Goal: Information Seeking & Learning: Understand process/instructions

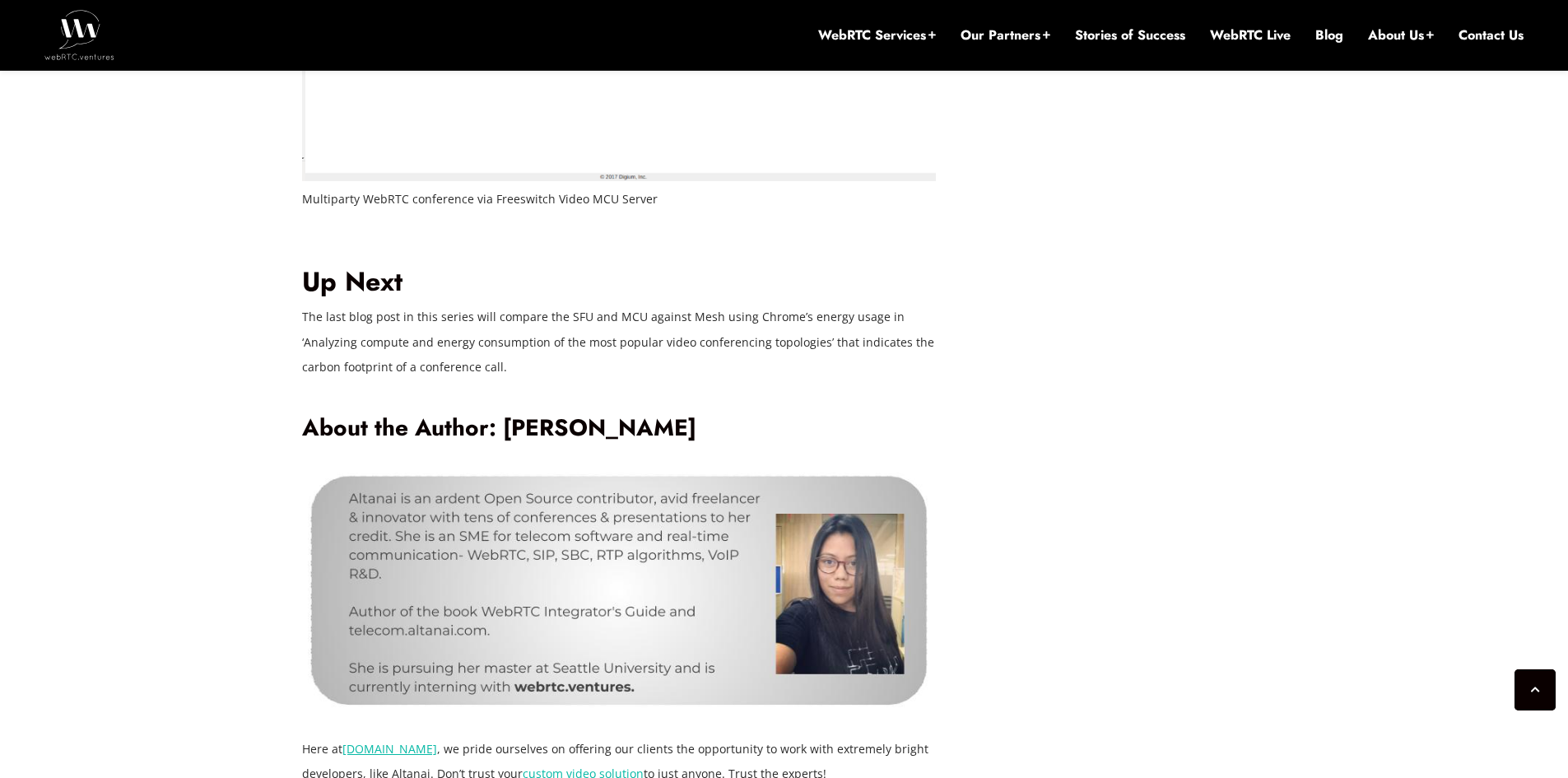
scroll to position [8767, 0]
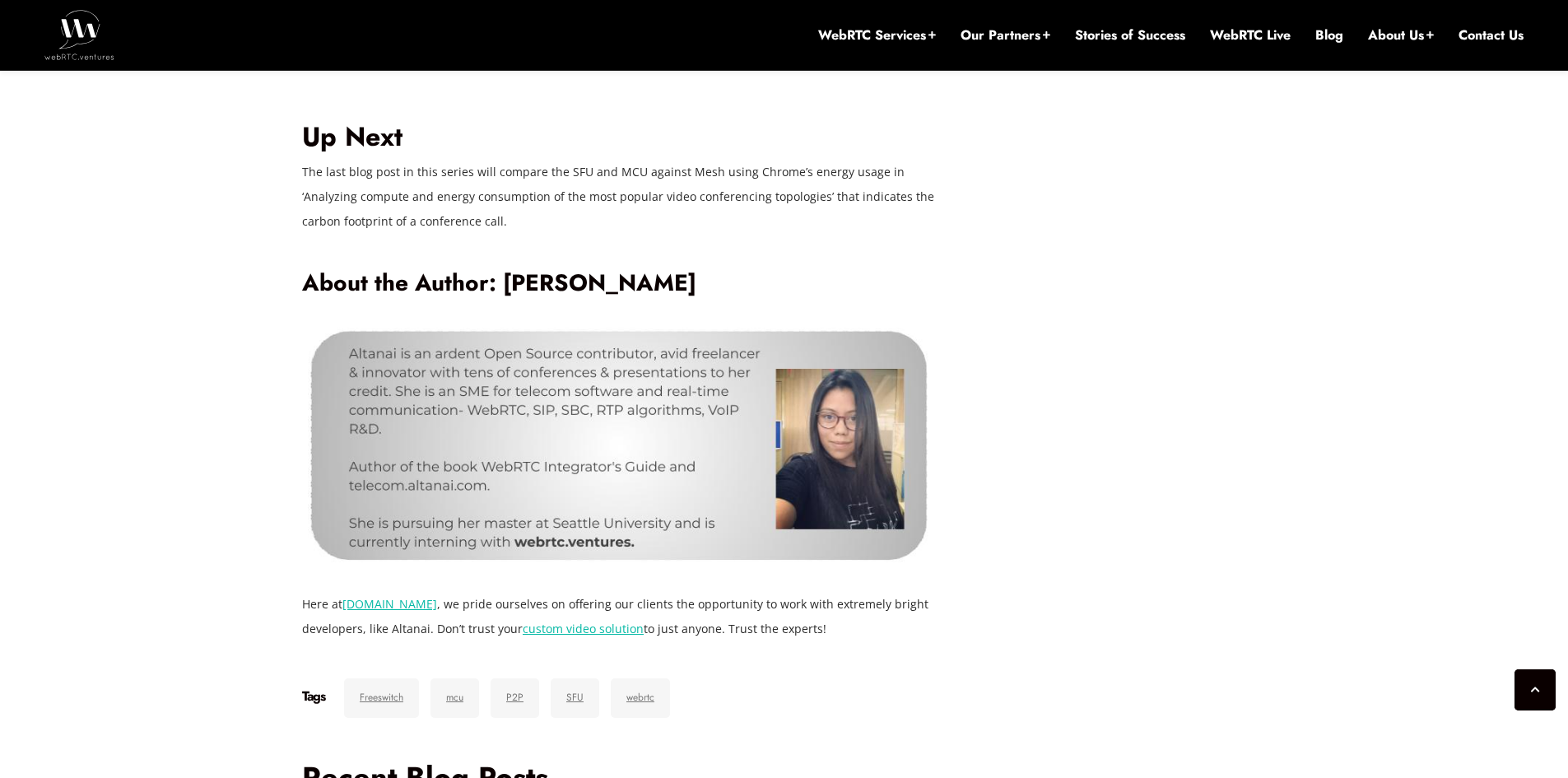
click at [821, 463] on img at bounding box center [619, 444] width 633 height 244
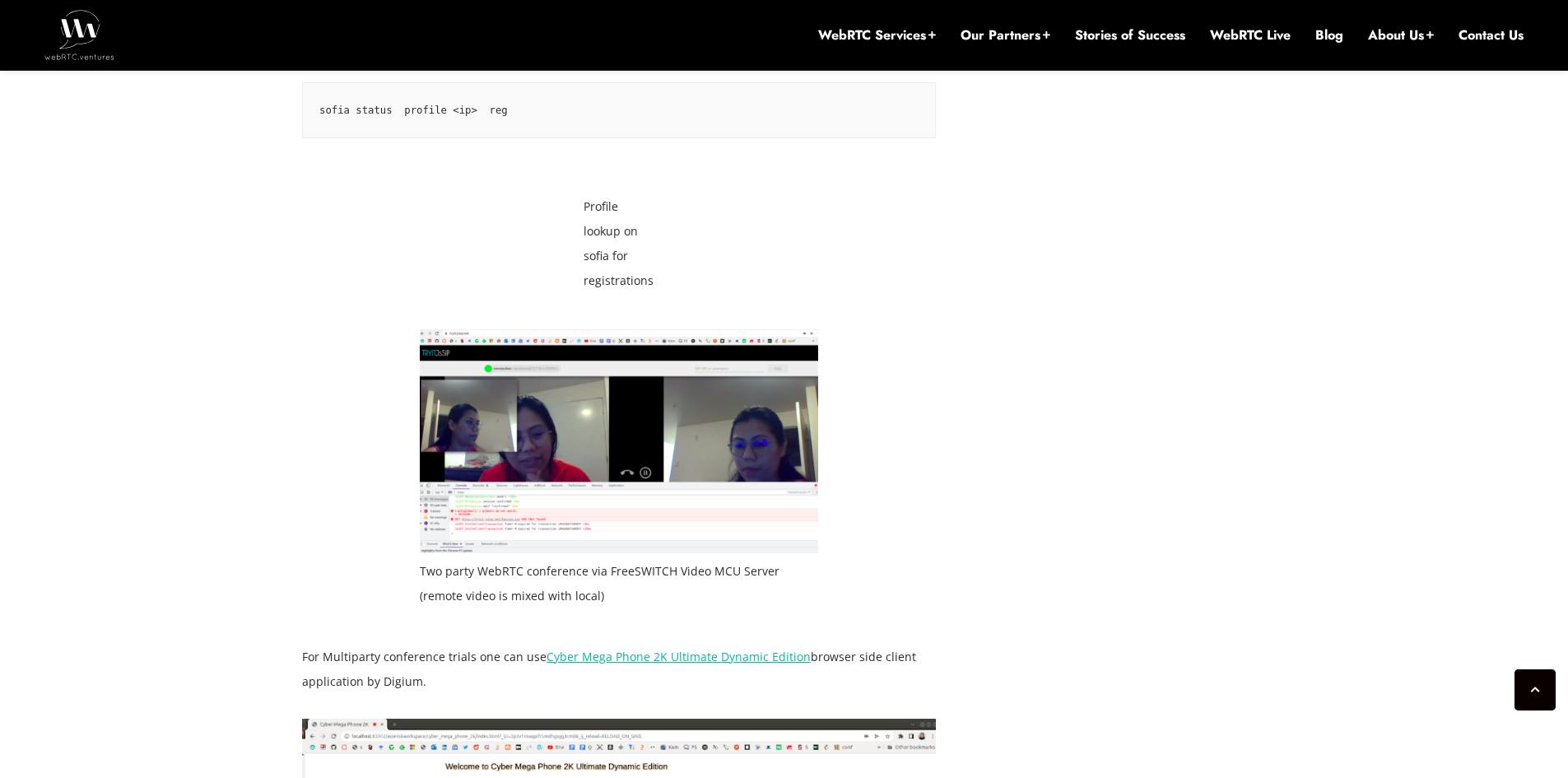
scroll to position [7697, 0]
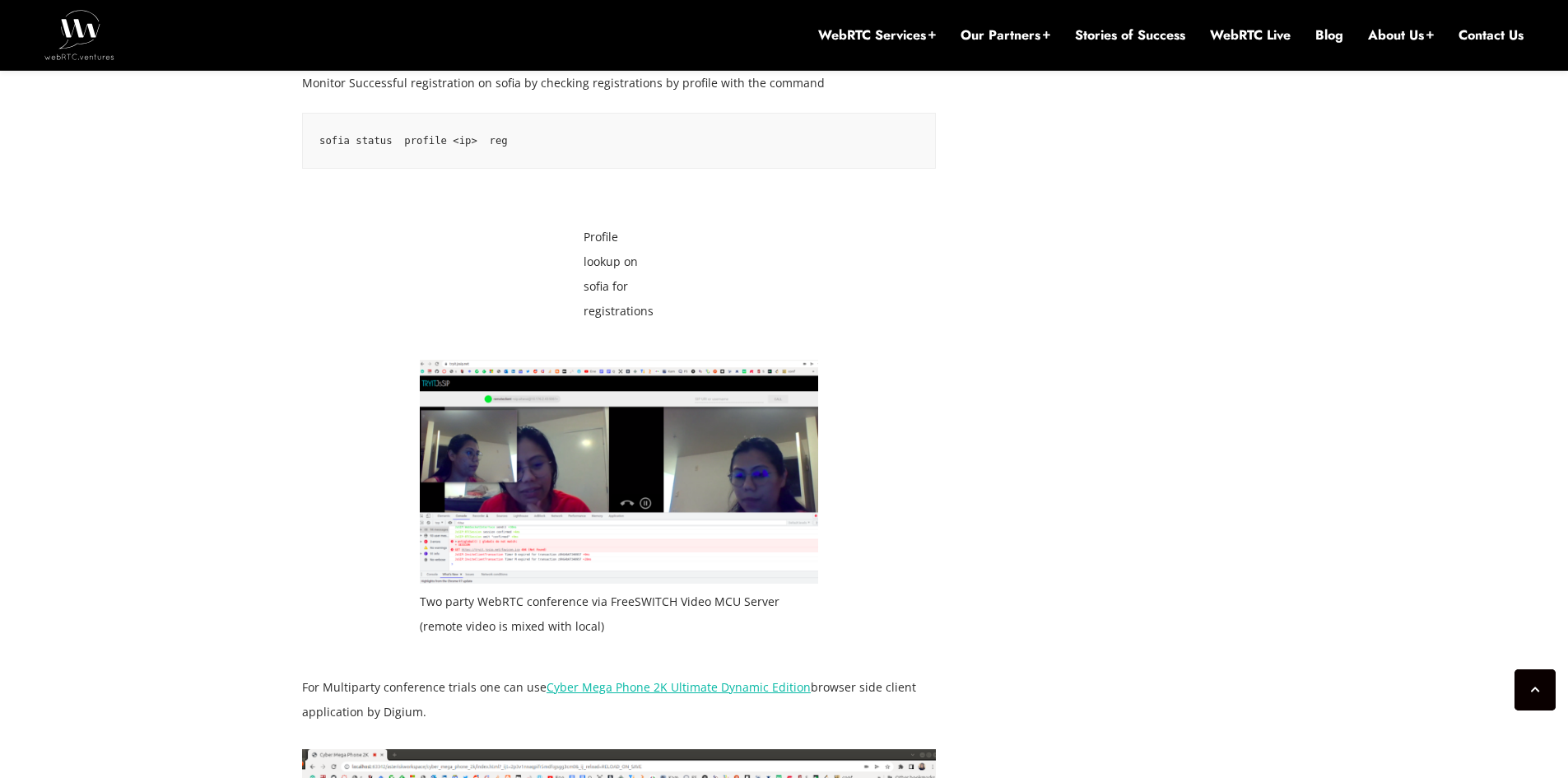
click at [662, 400] on img at bounding box center [619, 471] width 399 height 224
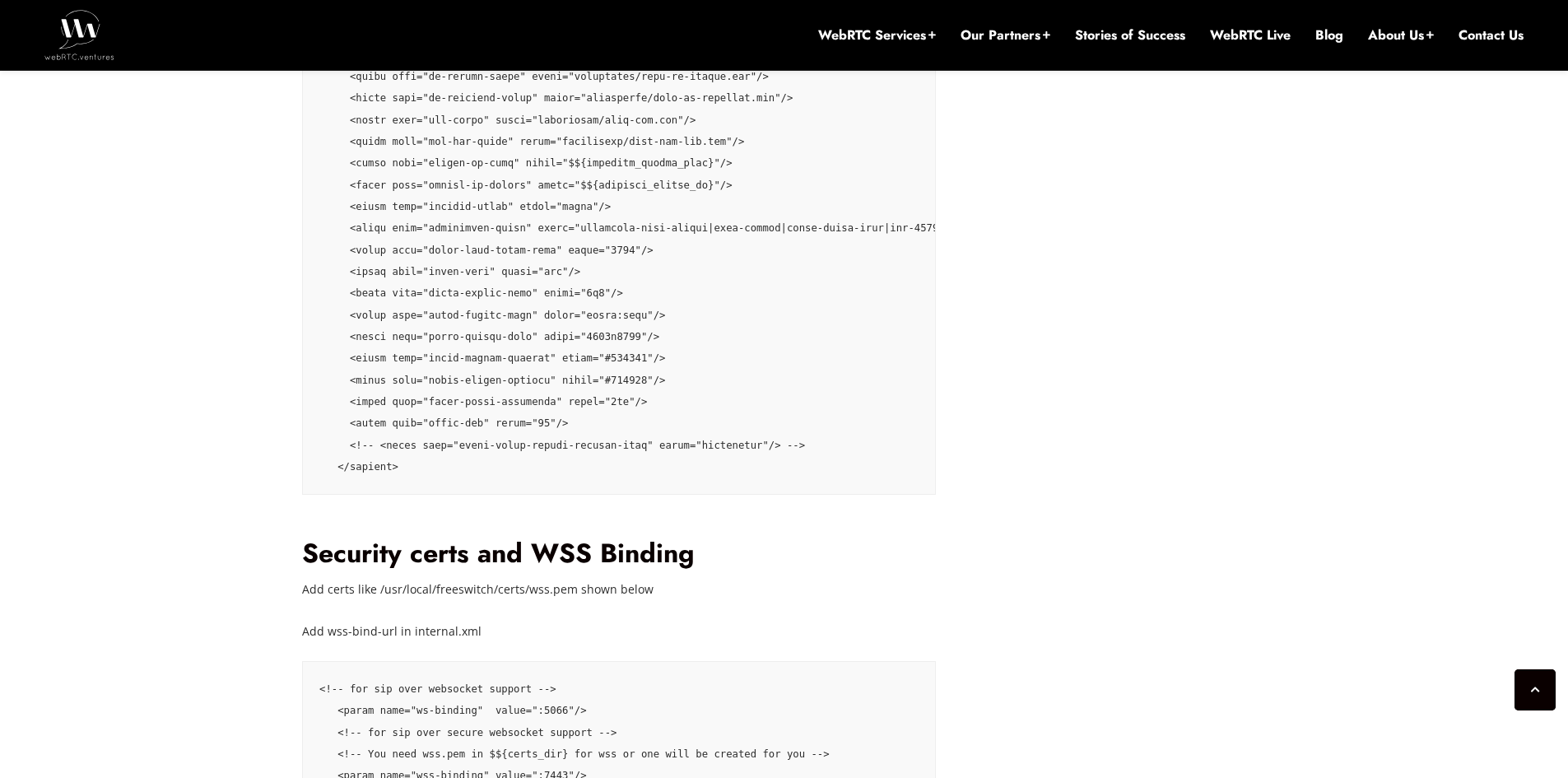
scroll to position [6067, 0]
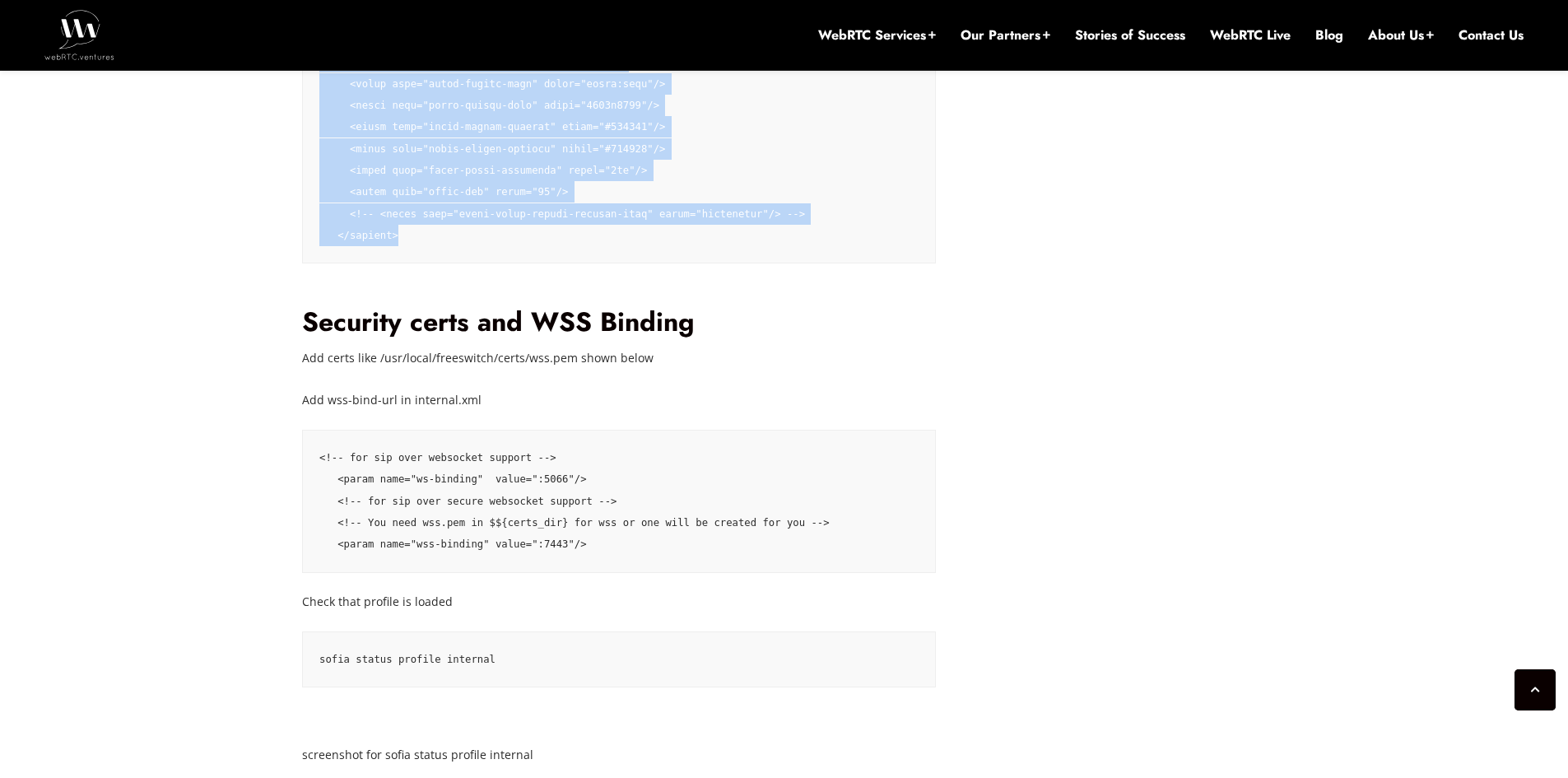
drag, startPoint x: 318, startPoint y: 243, endPoint x: 726, endPoint y: 238, distance: 408.0
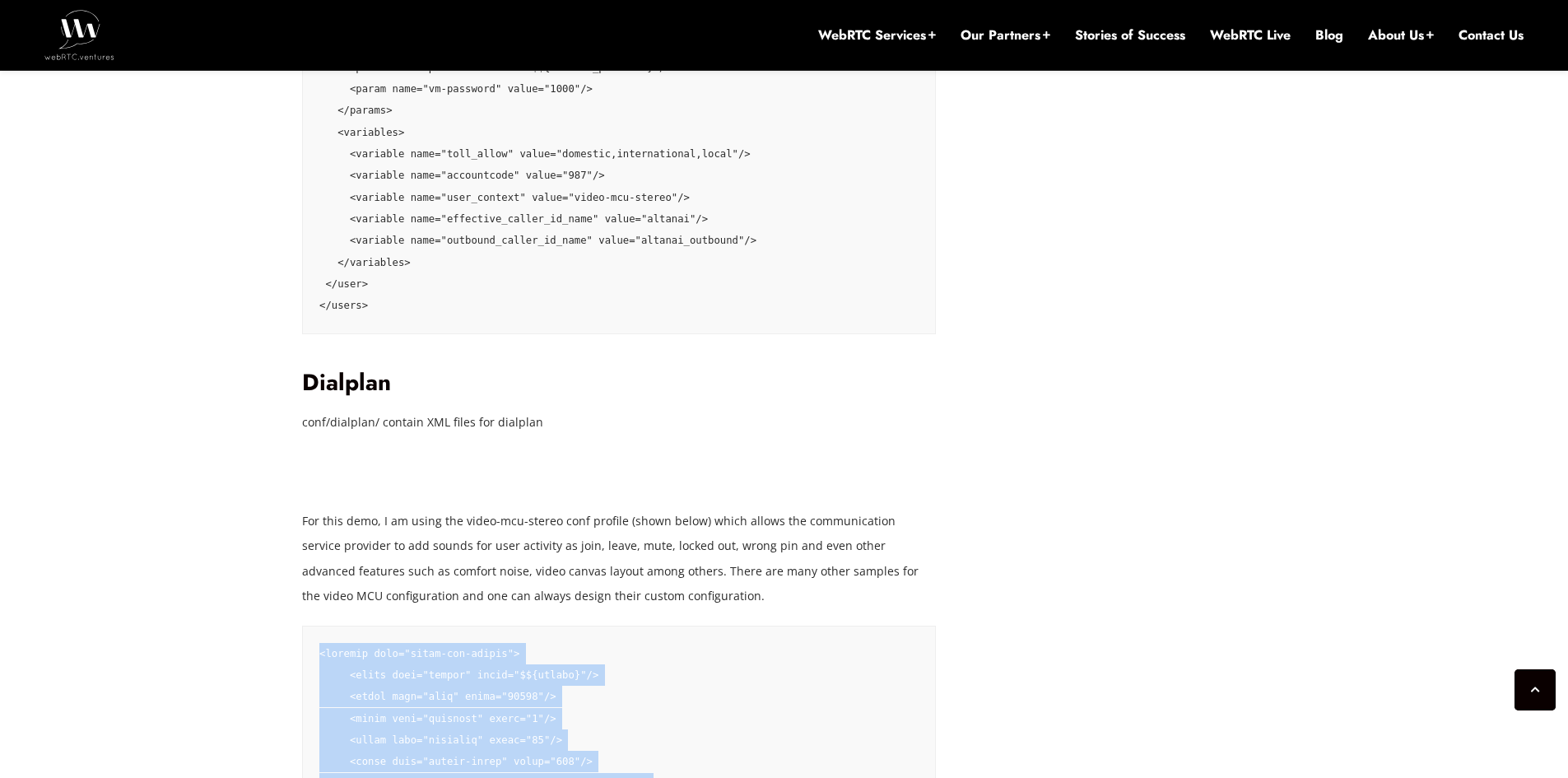
scroll to position [4914, 0]
copy code "<profile name="video-mcu-stereo"> <param name="domain" value="$${domain}"/> <pa…"
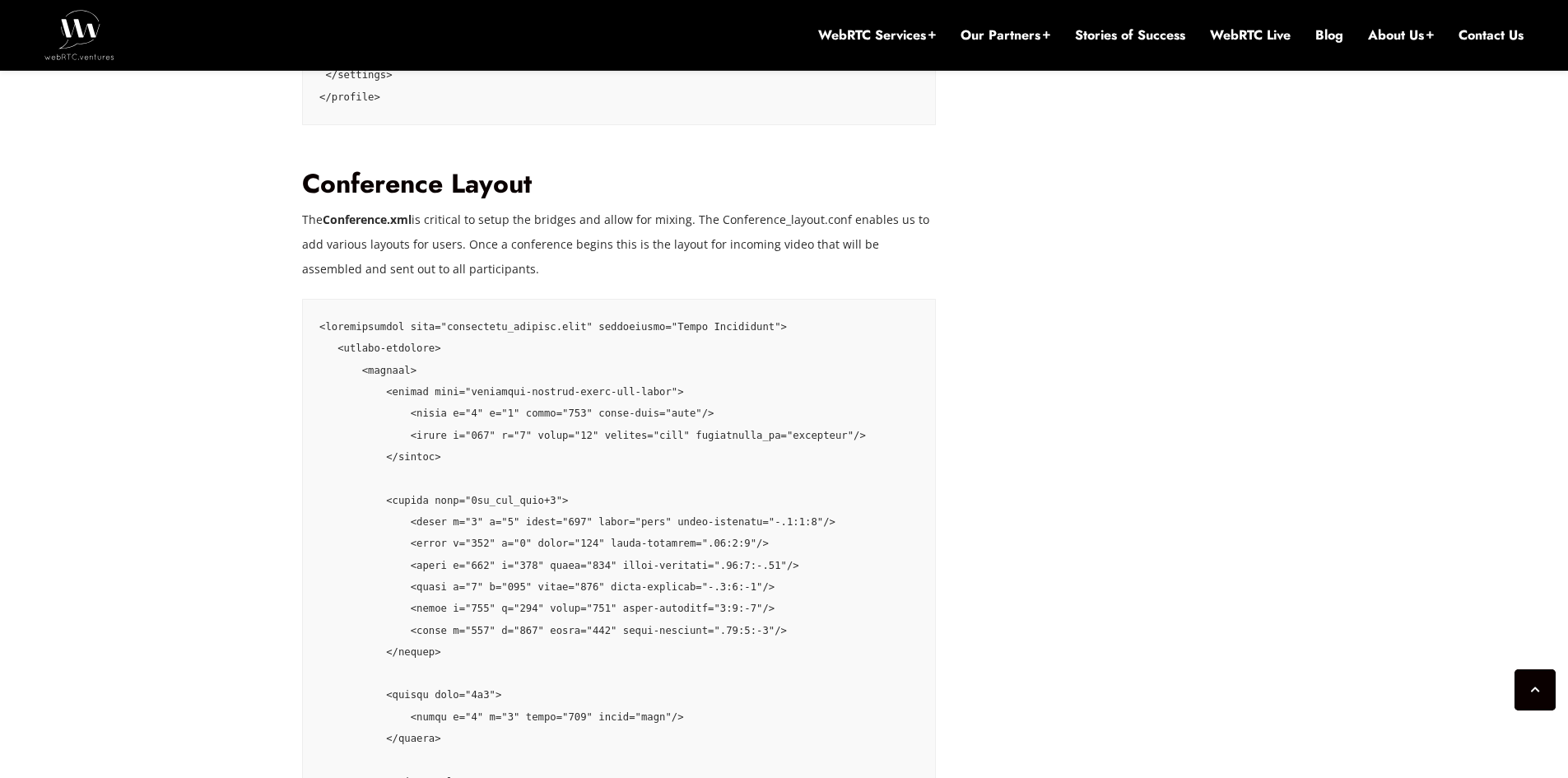
scroll to position [3515, 0]
drag, startPoint x: 646, startPoint y: 302, endPoint x: 735, endPoint y: 302, distance: 89.0
click at [735, 321] on code at bounding box center [811, 706] width 984 height 770
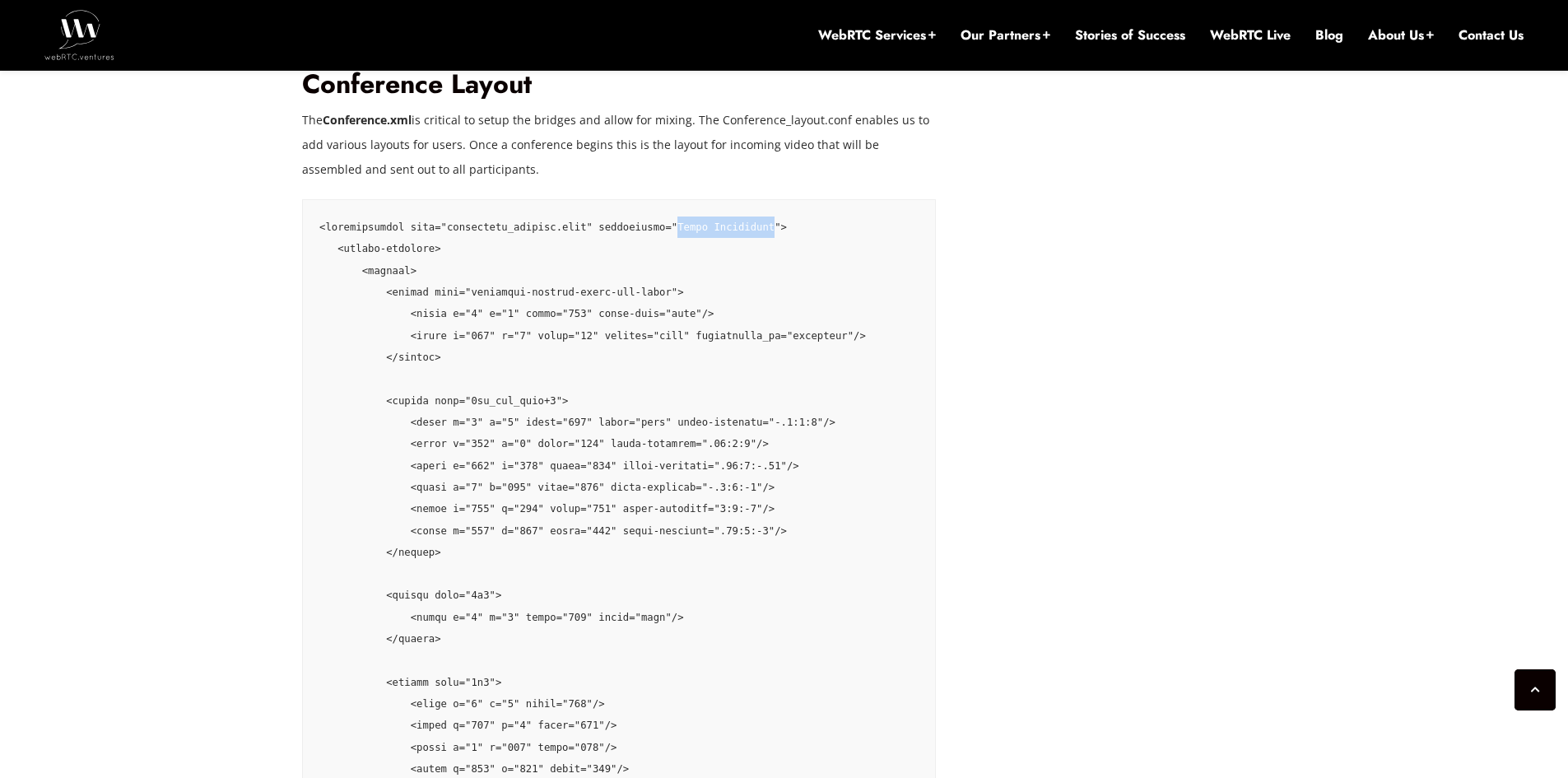
scroll to position [3597, 0]
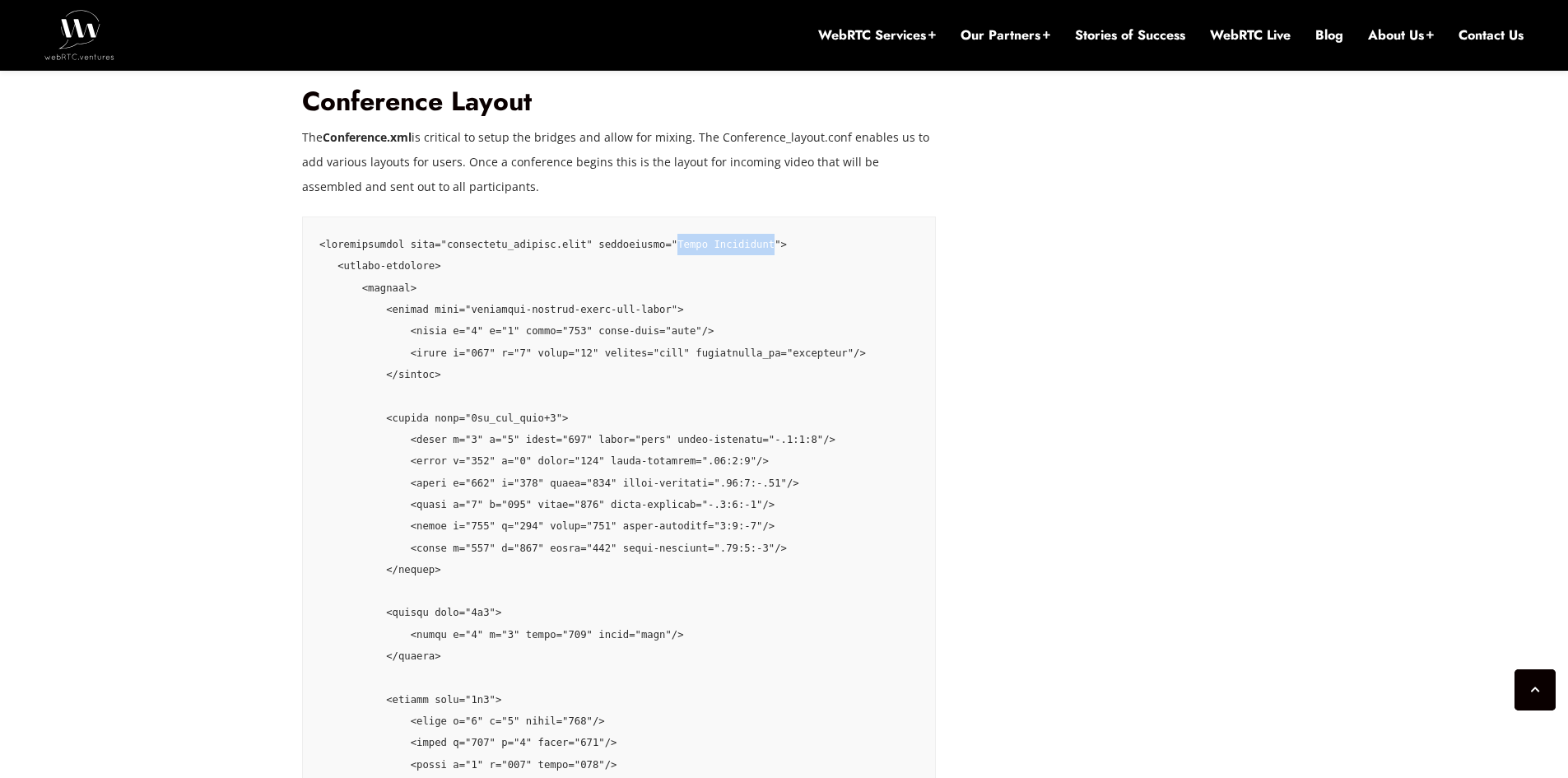
copy code "Audio Conference"
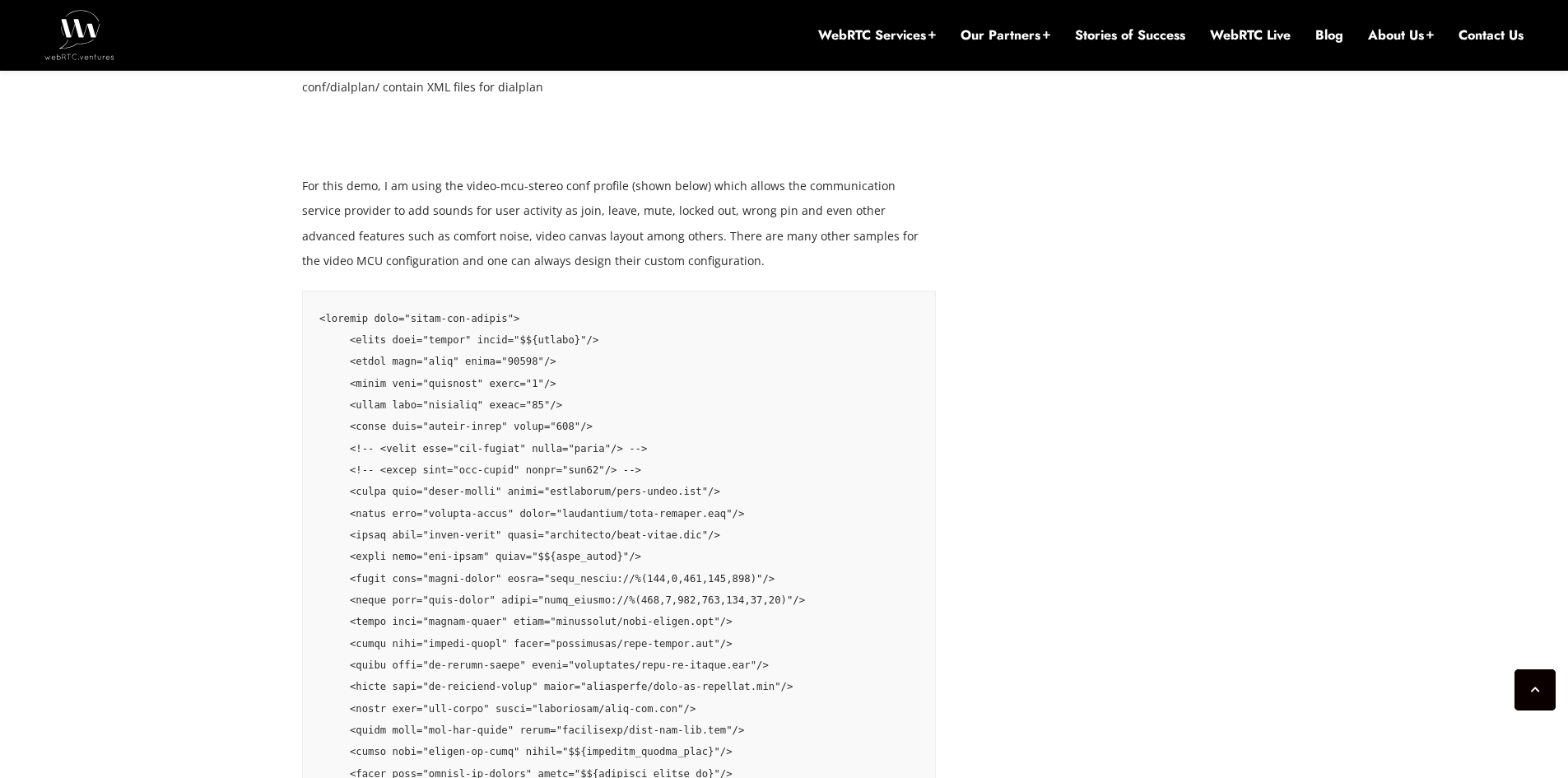
scroll to position [5326, 0]
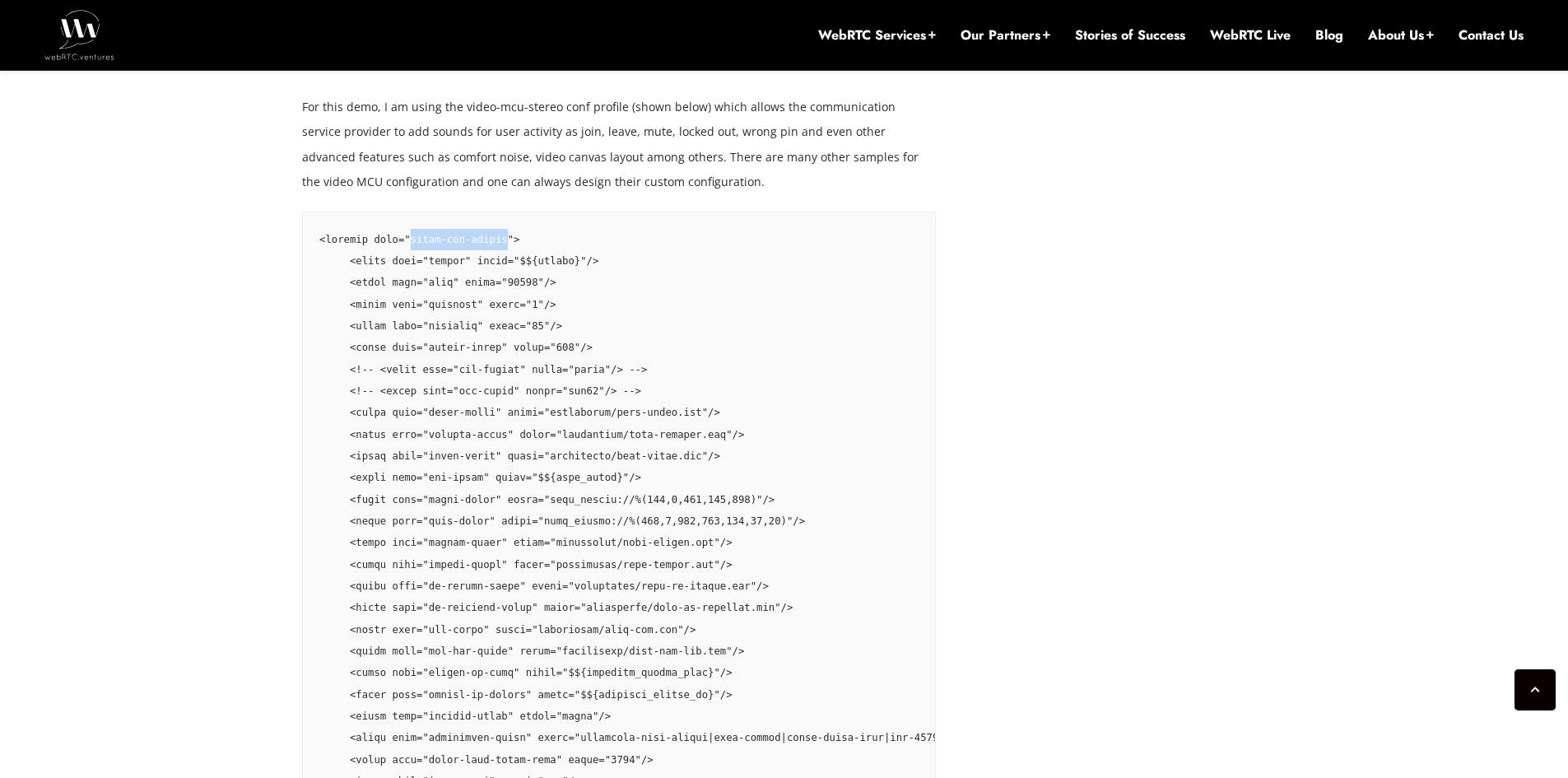
drag, startPoint x: 401, startPoint y: 225, endPoint x: 491, endPoint y: 237, distance: 90.8
click at [491, 237] on pre at bounding box center [619, 608] width 633 height 793
copy code "video-mcu-stereo"
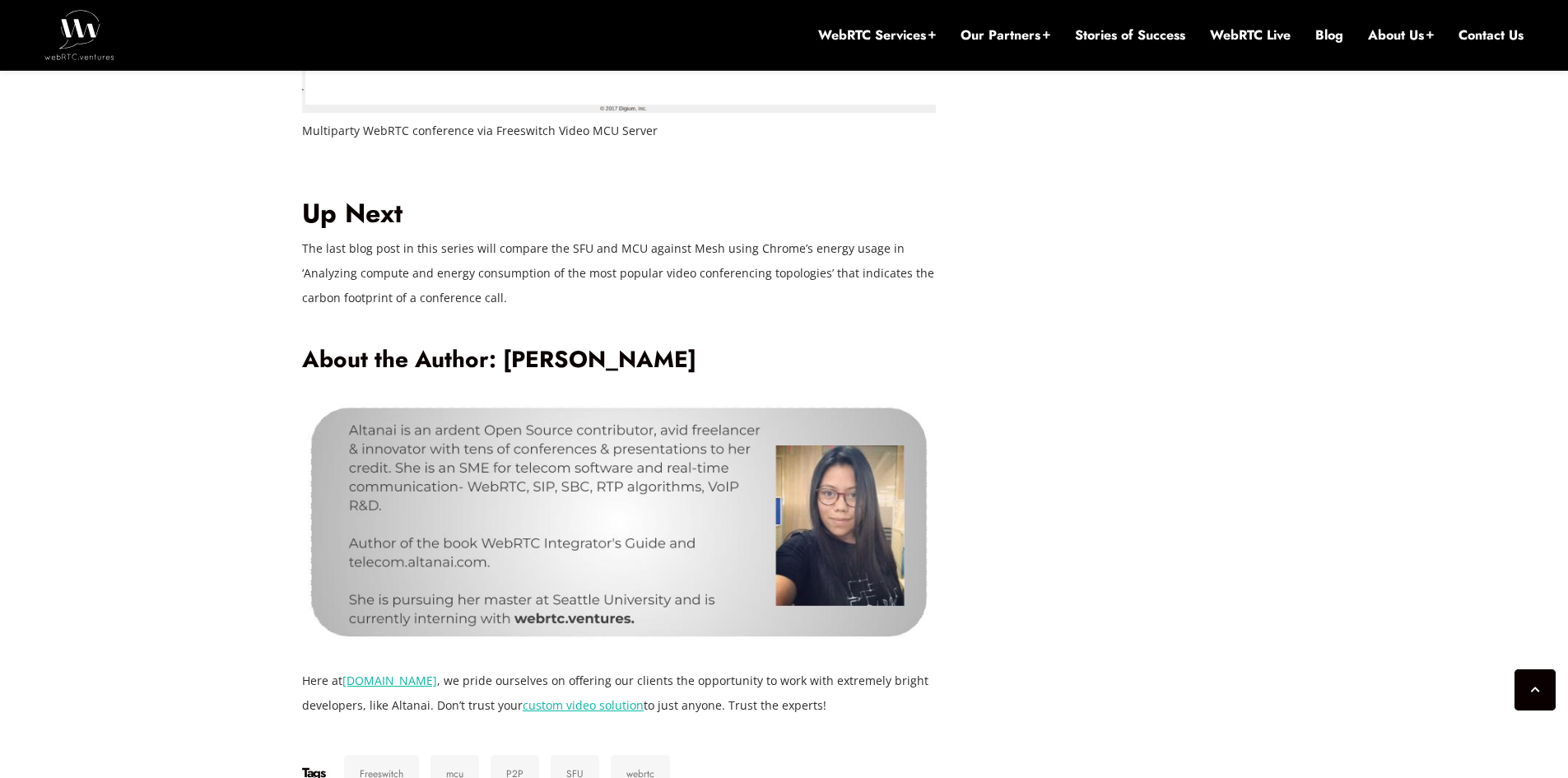
scroll to position [8702, 0]
